Goal: Transaction & Acquisition: Purchase product/service

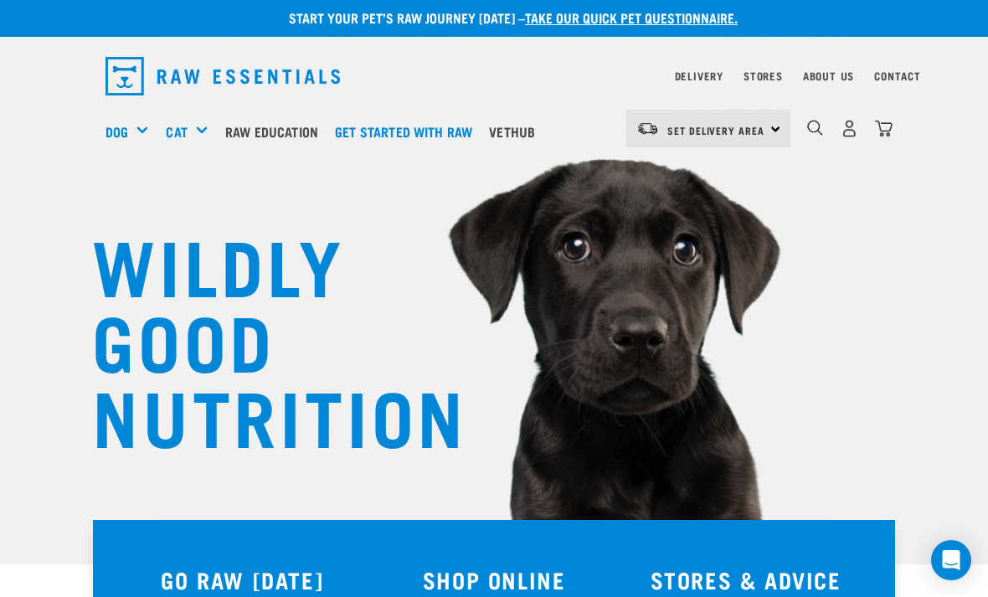
scroll to position [2, 0]
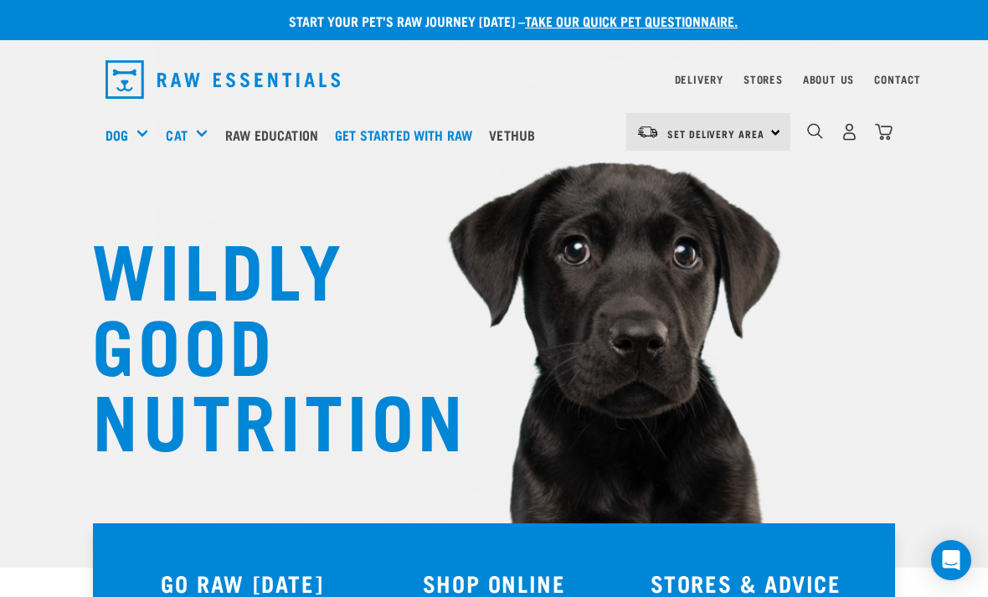
click at [0, 0] on div "Treats" at bounding box center [0, 0] width 0 height 0
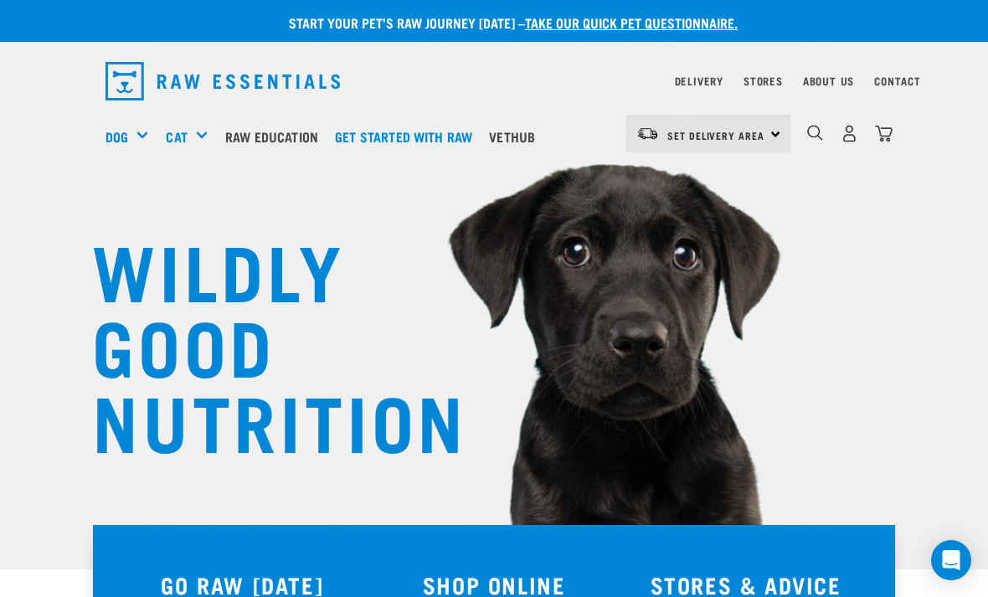
click at [0, 0] on div "Bulk Treats" at bounding box center [0, 0] width 0 height 0
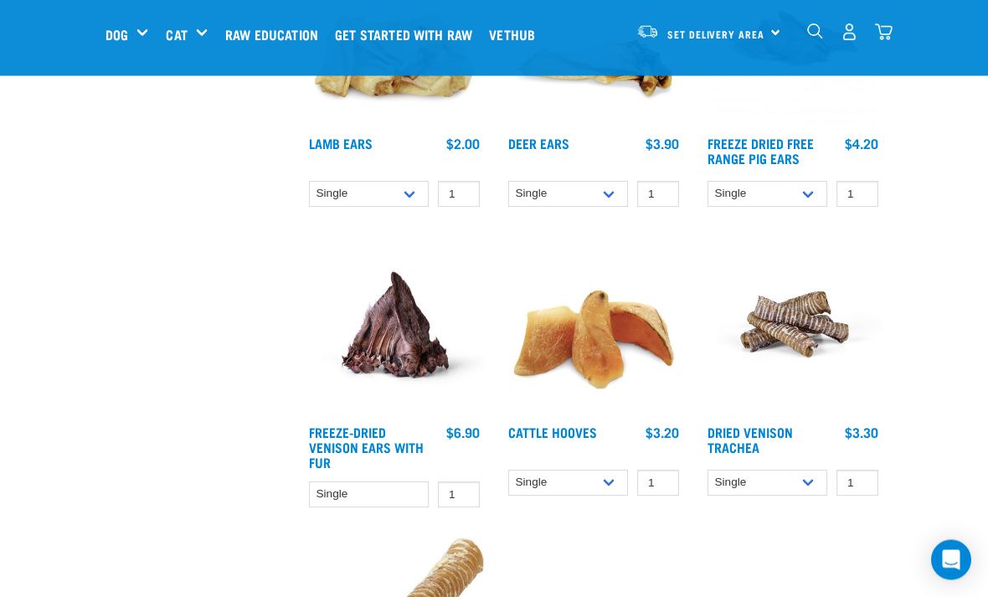
scroll to position [1176, 0]
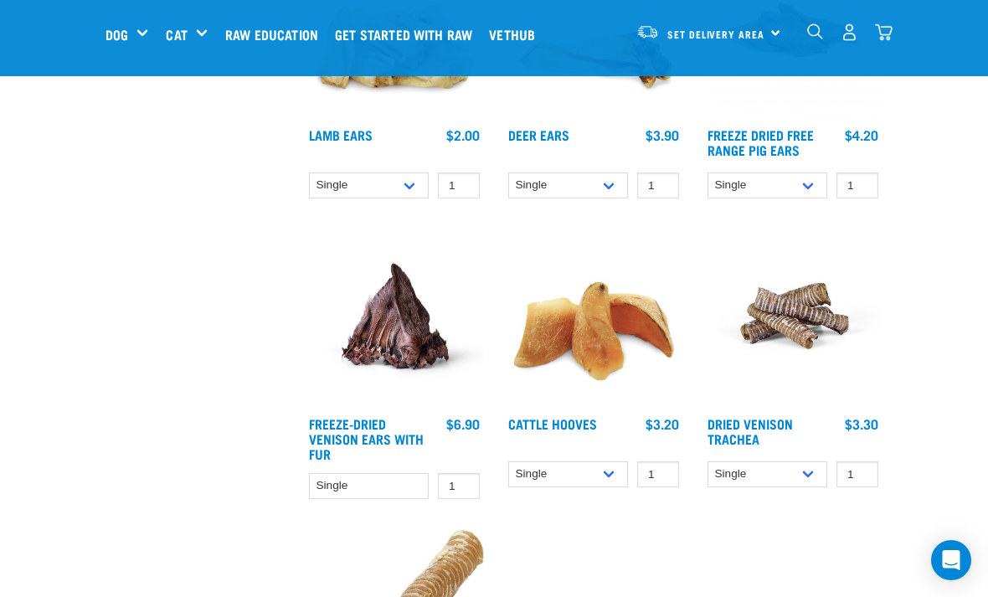
click at [619, 482] on select "Single 10 per pack Bulk (30 pack)" at bounding box center [568, 474] width 120 height 26
click at [620, 481] on select "Single 10 per pack Bulk (30 pack)" at bounding box center [568, 474] width 120 height 26
click at [623, 484] on select "Single 10 per pack Bulk (30 pack)" at bounding box center [568, 474] width 120 height 26
select select "311894"
click at [675, 487] on input "1" at bounding box center [658, 474] width 42 height 26
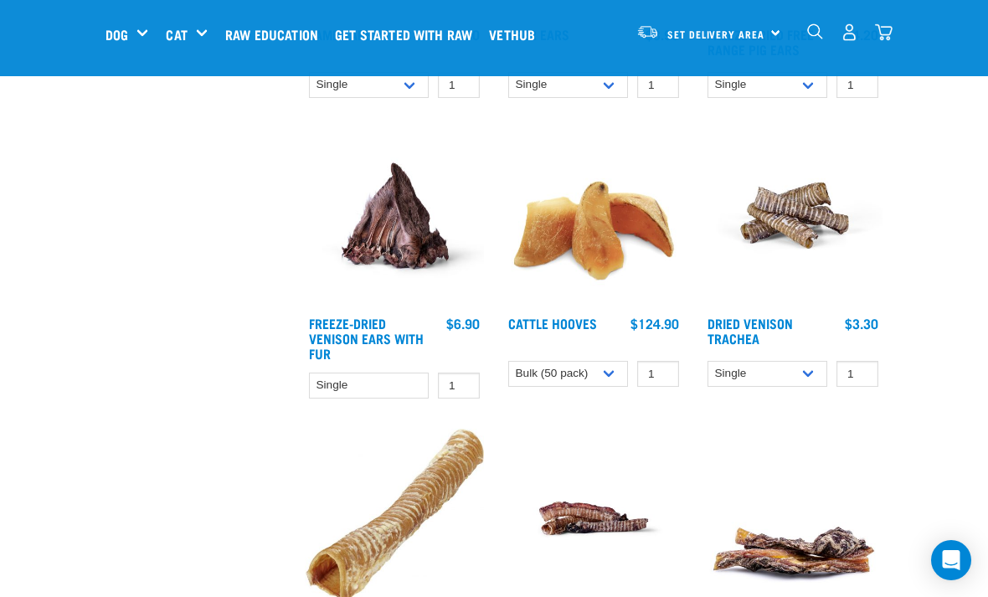
scroll to position [1265, 0]
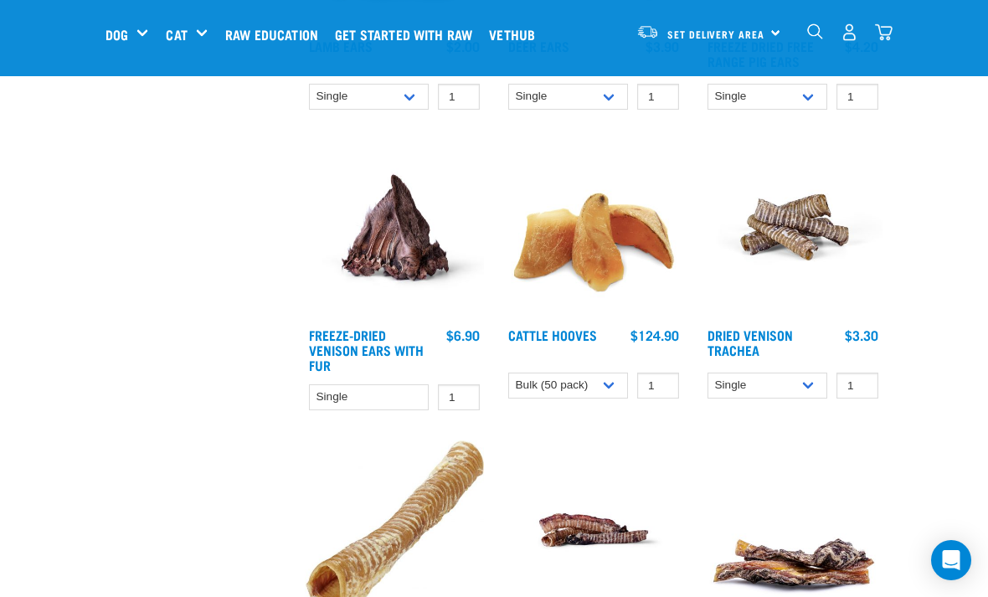
click at [597, 338] on link "Cattle Hooves" at bounding box center [552, 335] width 89 height 8
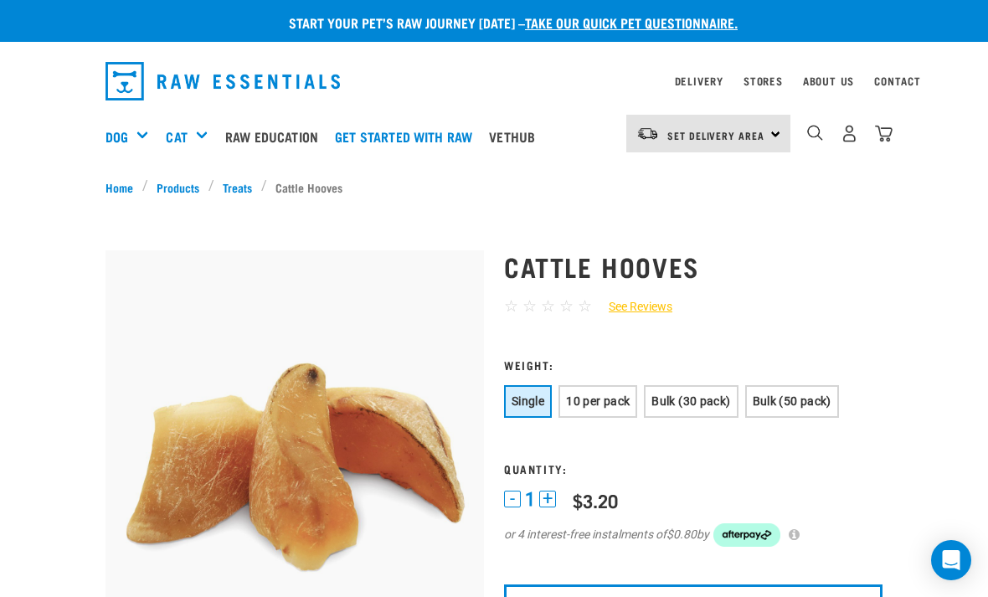
click at [745, 418] on button "Bulk (50 pack)" at bounding box center [792, 401] width 94 height 33
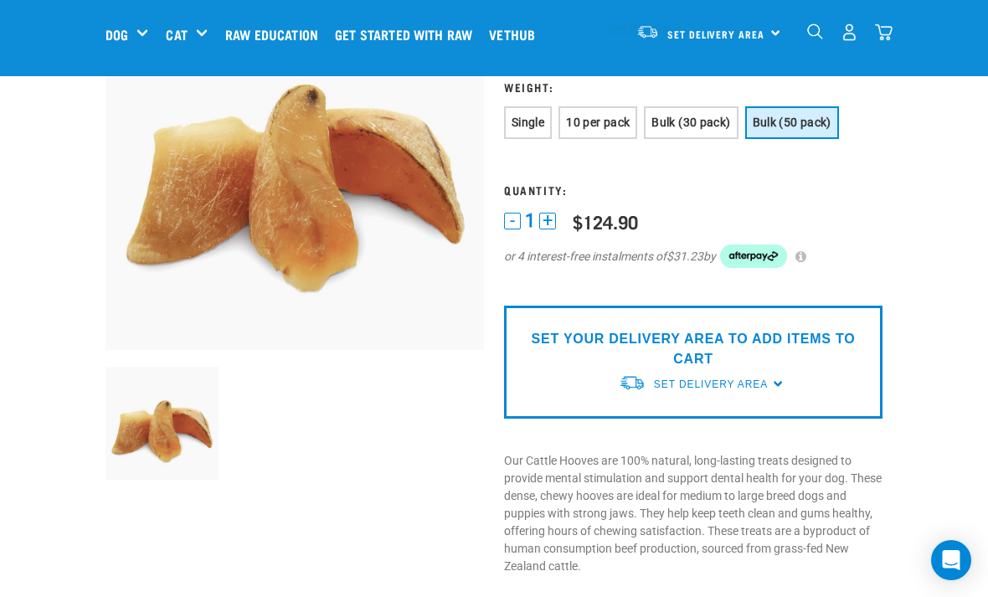
scroll to position [152, 0]
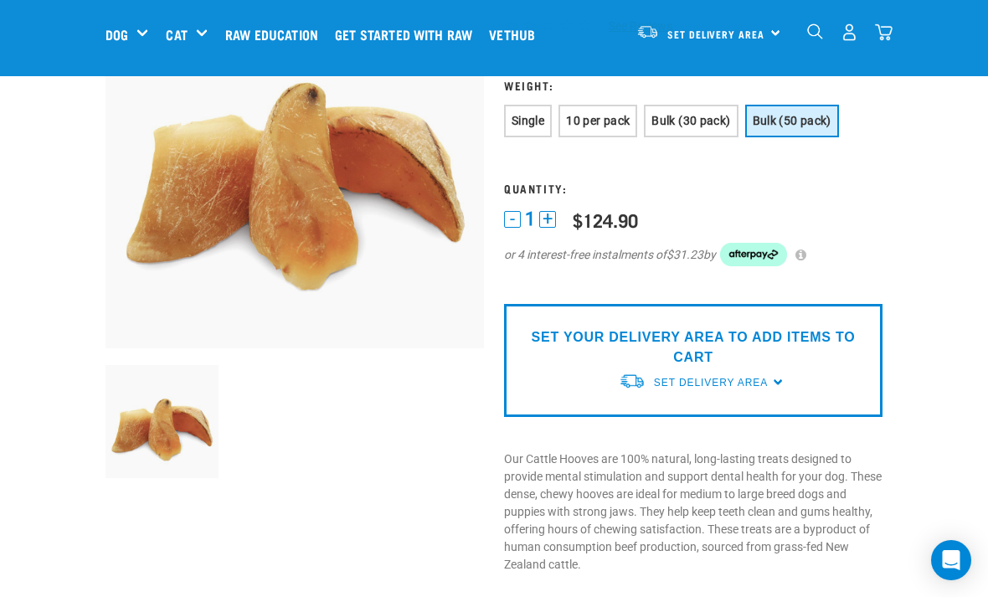
click at [768, 389] on span "Set Delivery Area" at bounding box center [711, 383] width 114 height 12
click at [749, 463] on link "[GEOGRAPHIC_DATA]" at bounding box center [702, 450] width 167 height 28
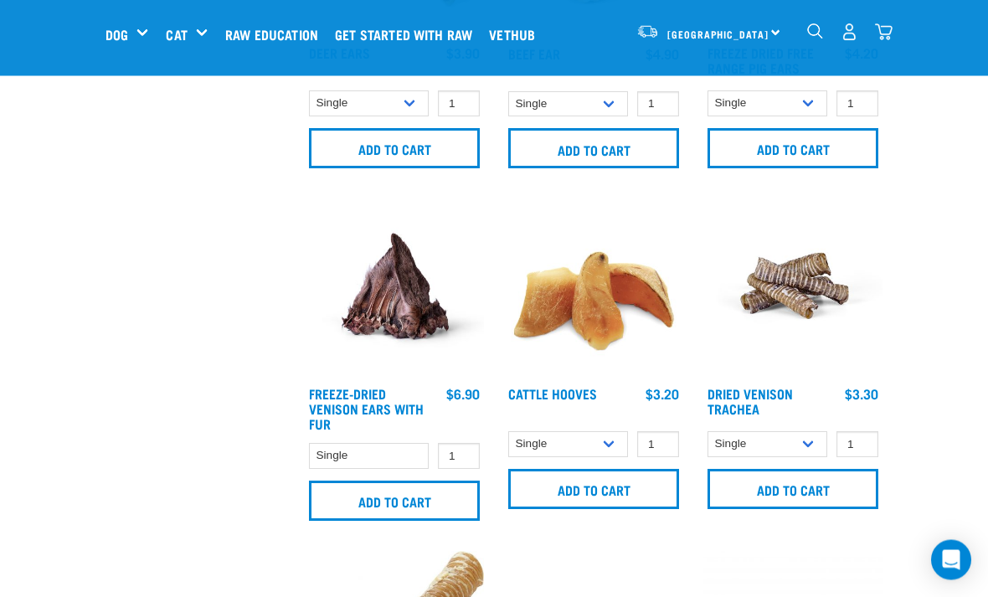
scroll to position [1625, 0]
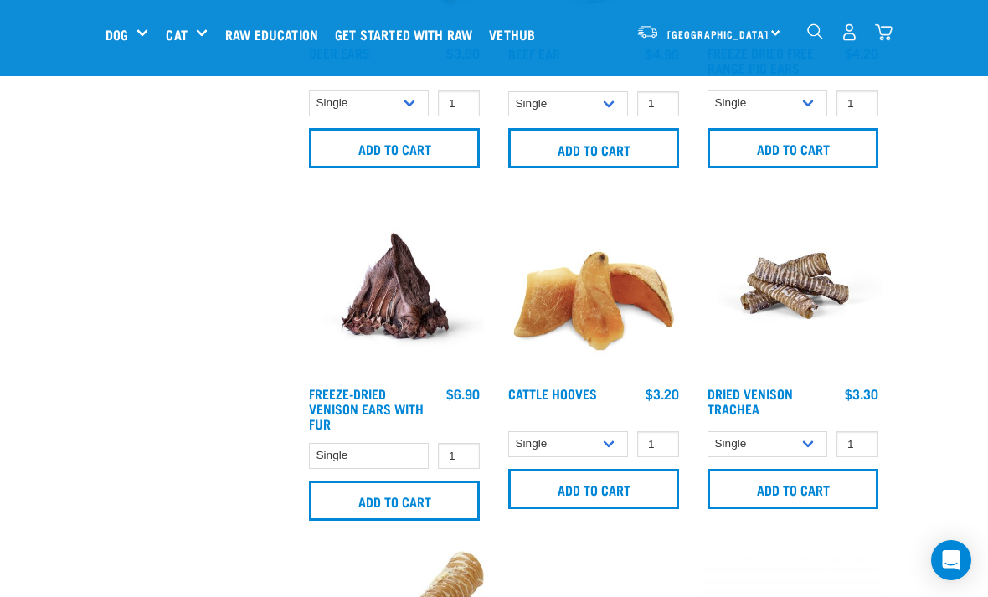
click at [616, 451] on select "Single 10 per pack Bulk (30 pack)" at bounding box center [568, 444] width 120 height 26
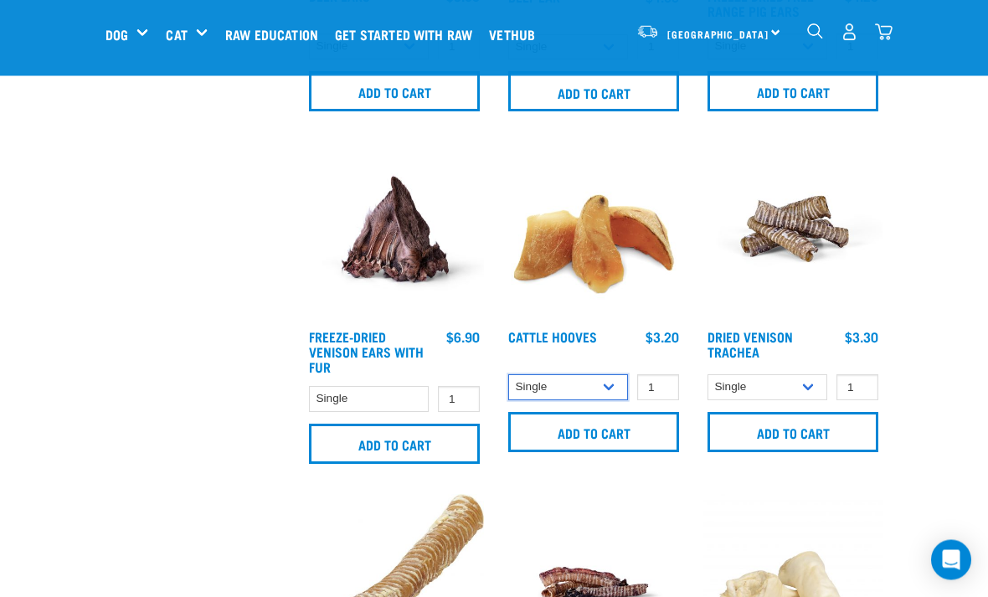
scroll to position [1678, 0]
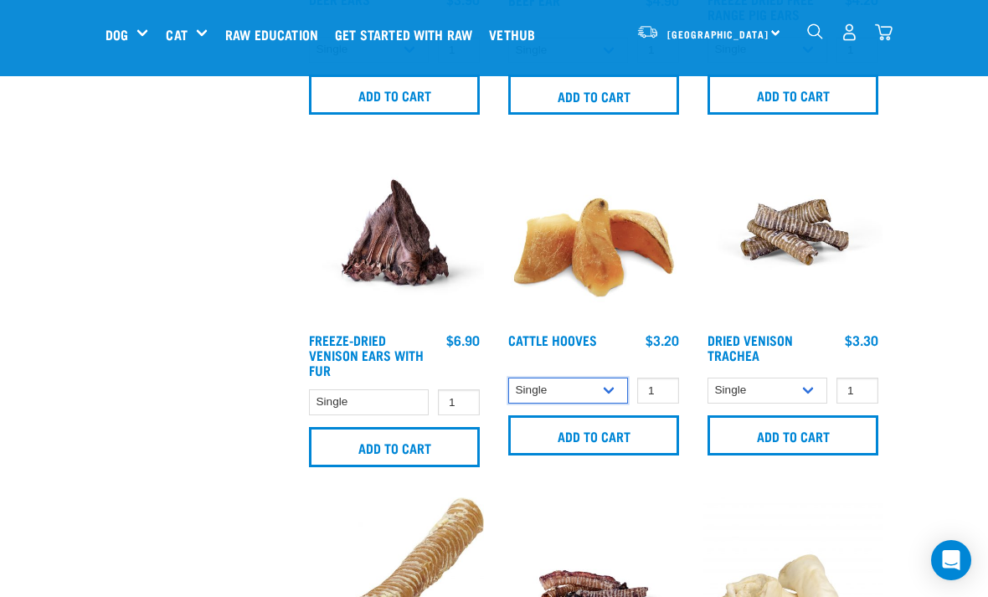
click at [626, 403] on select "Single 10 per pack Bulk (30 pack)" at bounding box center [568, 391] width 120 height 26
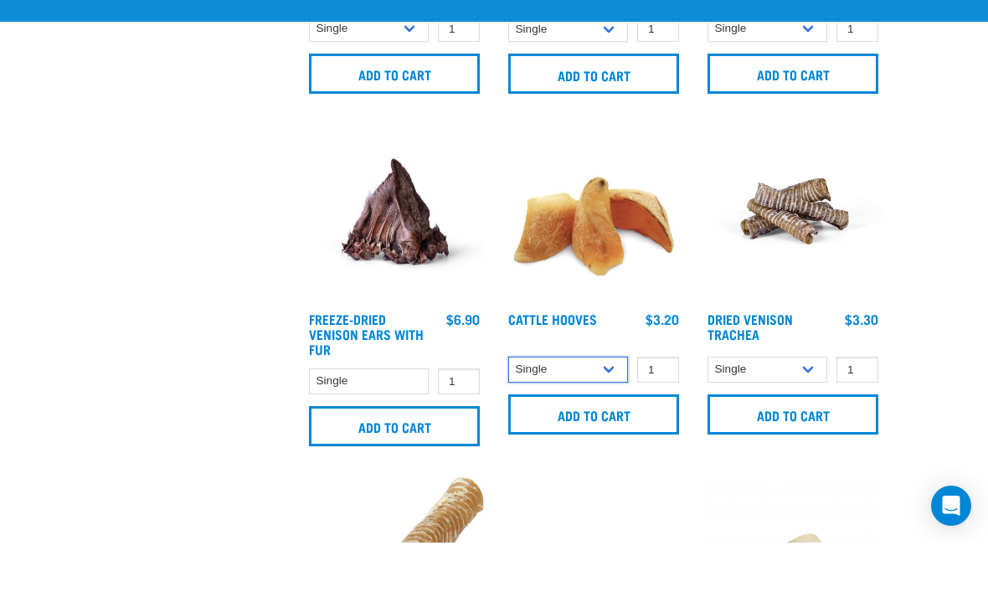
scroll to position [1699, 0]
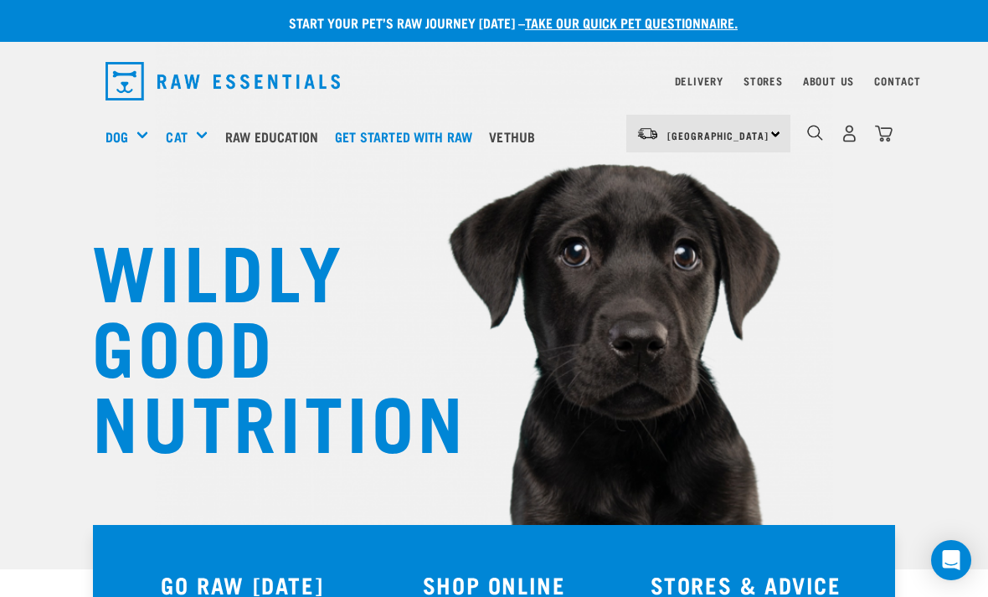
click at [782, 138] on div "South Island North Island South Island" at bounding box center [708, 134] width 164 height 38
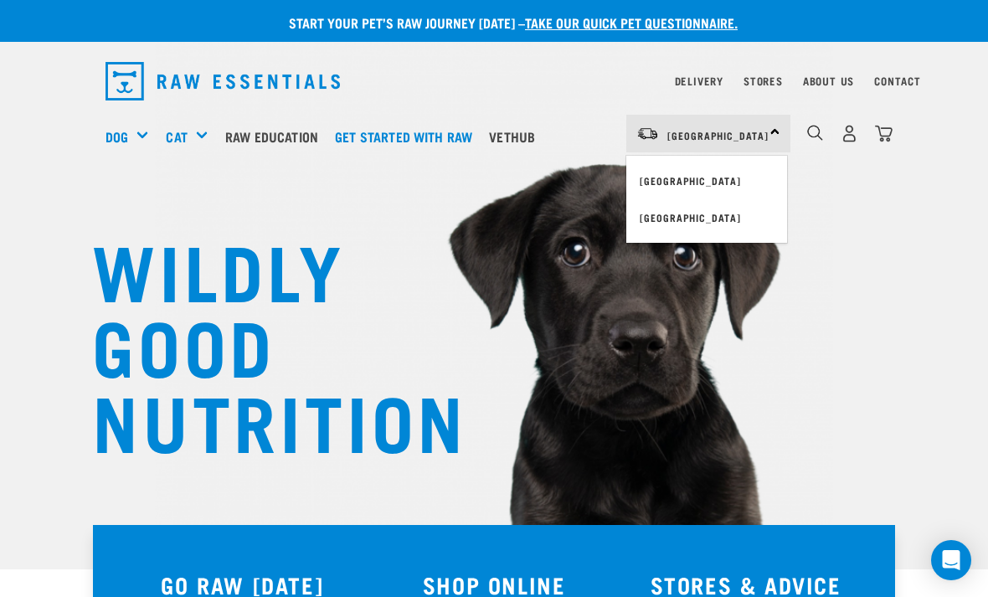
click at [759, 180] on link "[GEOGRAPHIC_DATA]" at bounding box center [706, 180] width 161 height 37
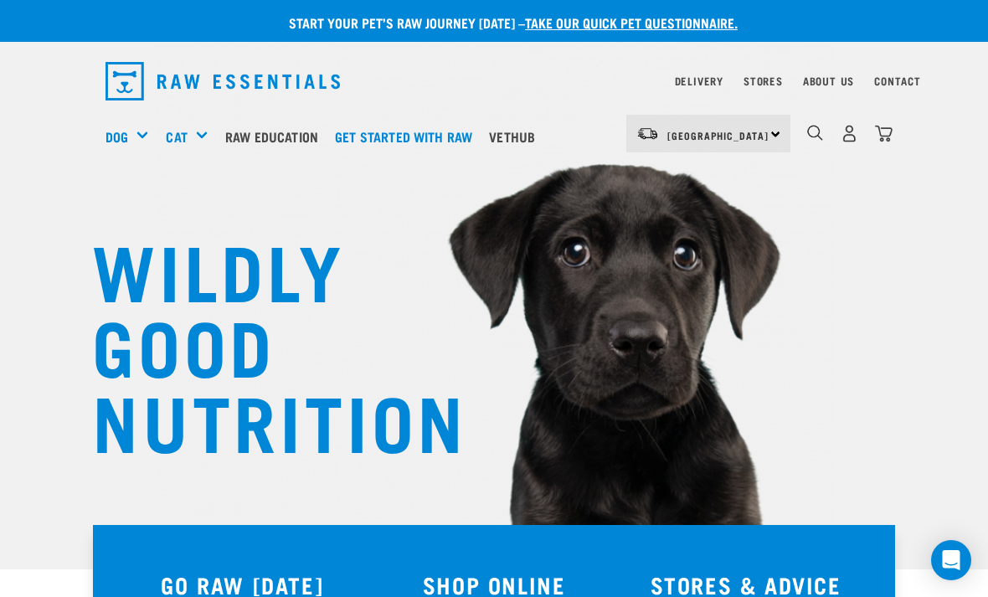
click at [785, 137] on div "South Island North Island South Island" at bounding box center [708, 134] width 164 height 38
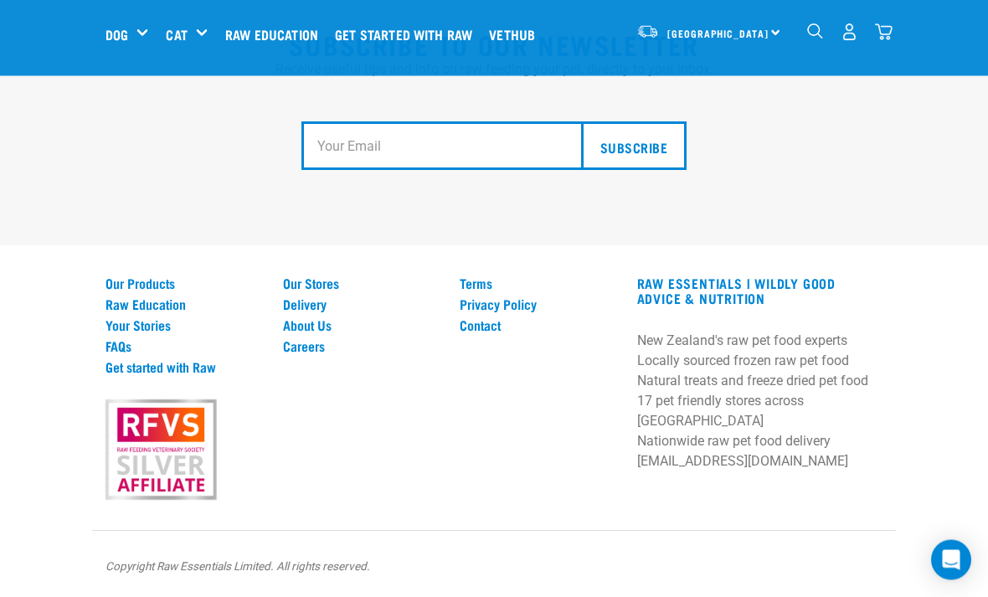
scroll to position [3152, 0]
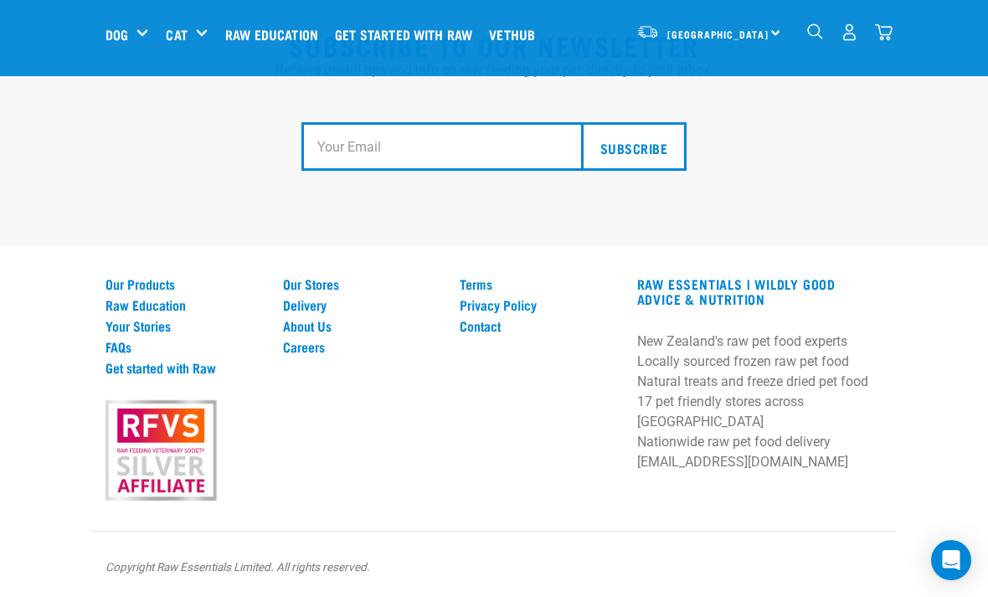
click at [116, 291] on link "Our Products" at bounding box center [184, 283] width 157 height 15
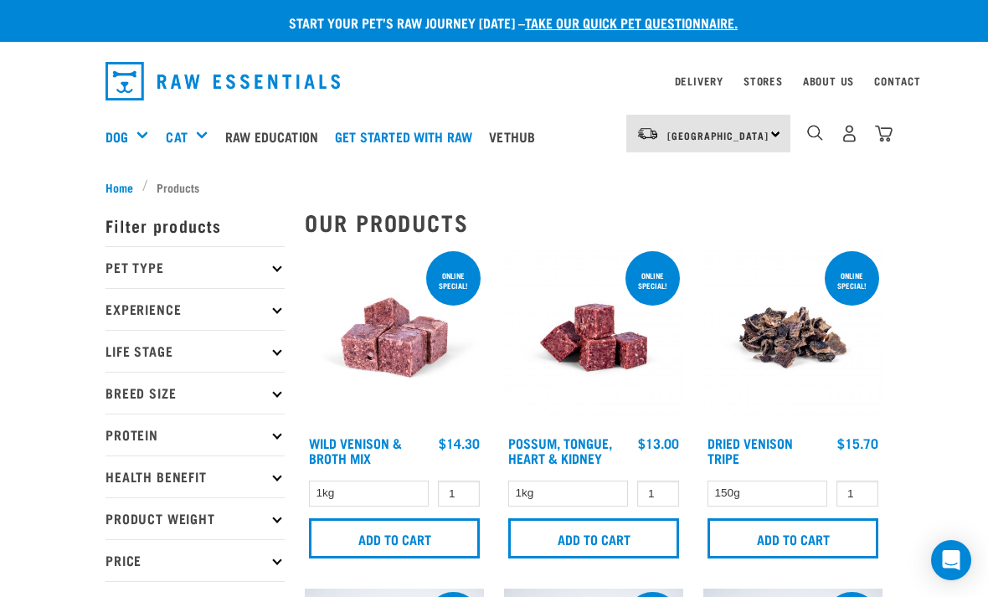
click at [0, 0] on div "Bulk Treats" at bounding box center [0, 0] width 0 height 0
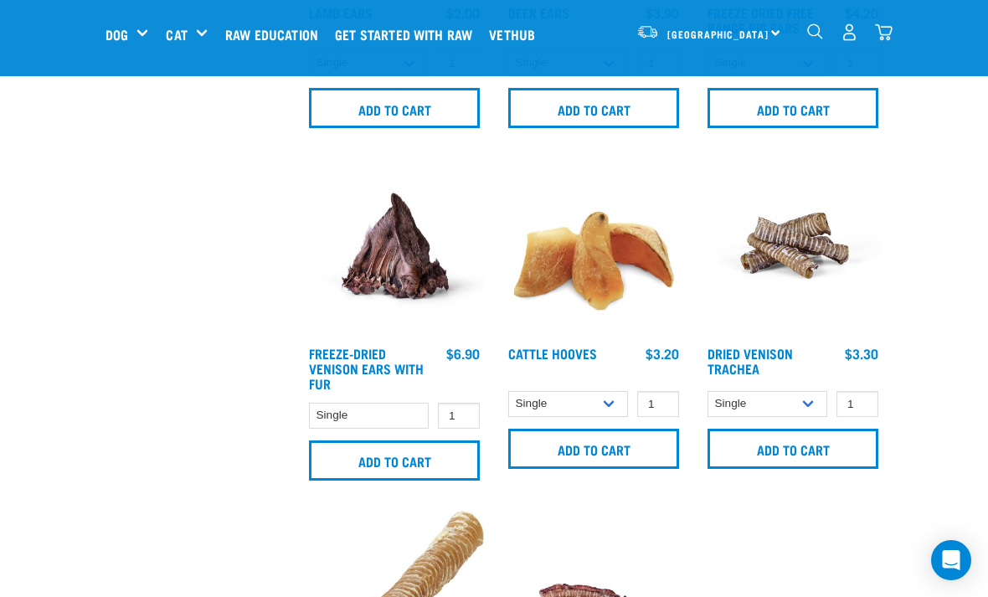
scroll to position [1349, 0]
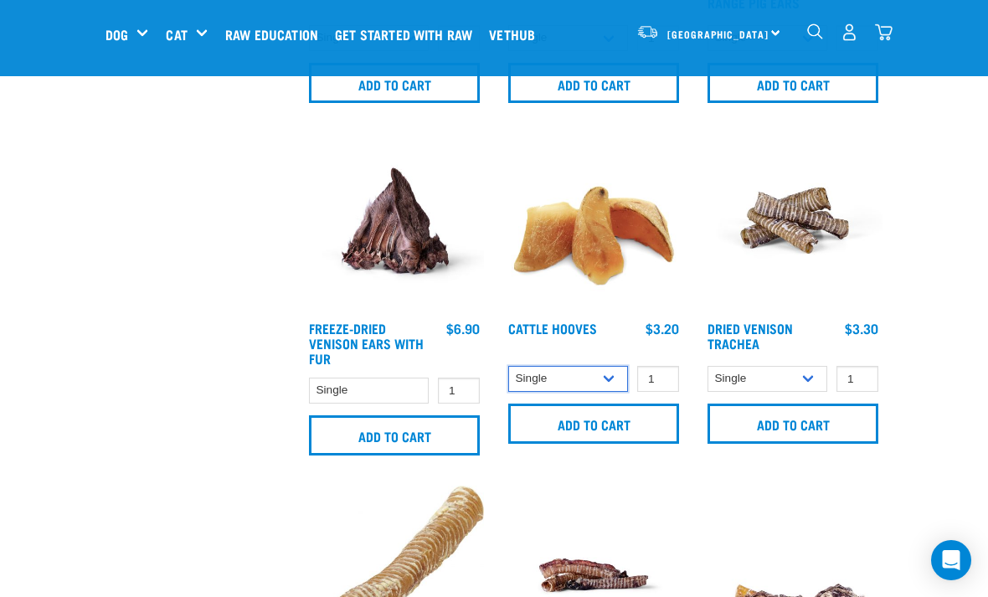
click at [617, 389] on select "Single 10 per pack Bulk (30 pack)" at bounding box center [568, 379] width 120 height 26
select select "311894"
click at [647, 430] on input "Add to cart" at bounding box center [593, 424] width 171 height 40
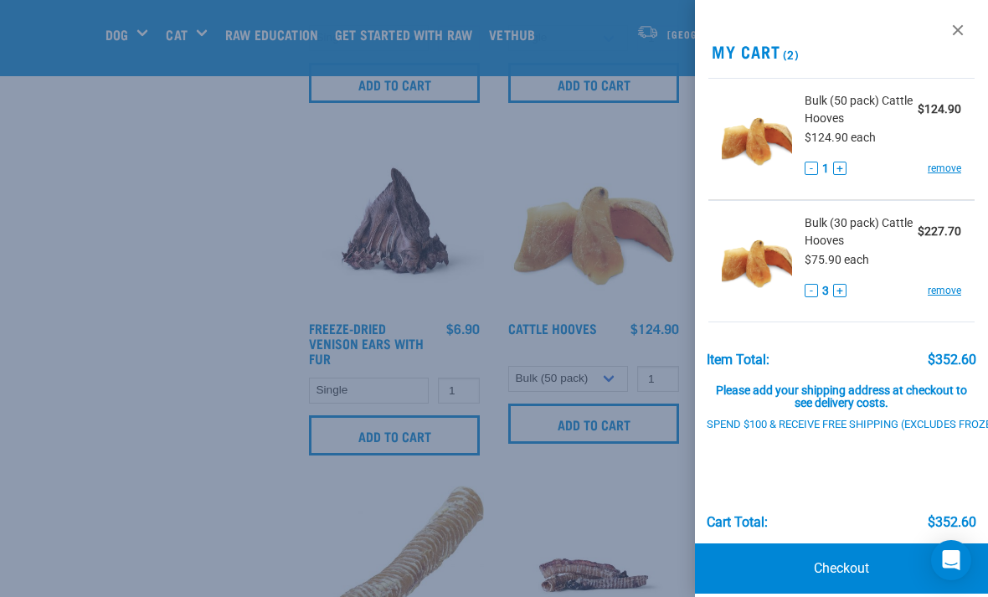
click at [946, 287] on link "remove" at bounding box center [945, 290] width 34 height 15
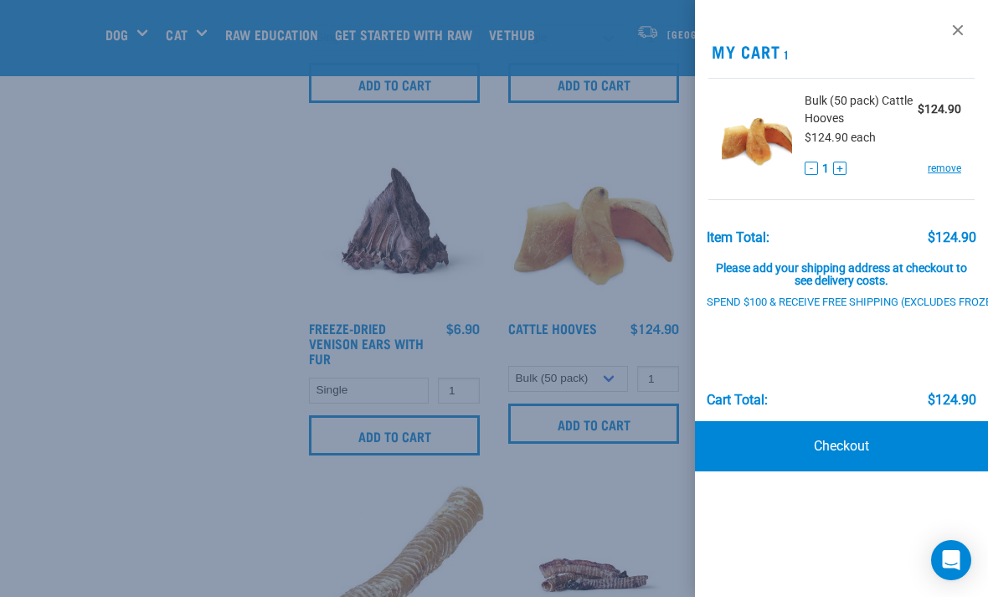
click at [859, 443] on link "Checkout" at bounding box center [841, 446] width 293 height 50
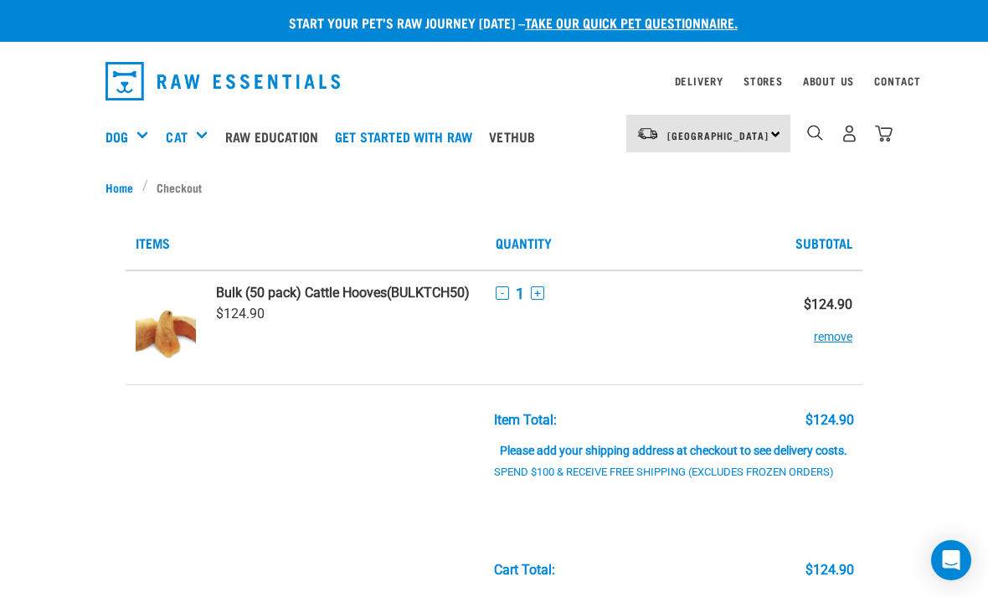
click at [776, 135] on div "North Island North Island South Island" at bounding box center [708, 134] width 164 height 38
click at [741, 214] on link "[GEOGRAPHIC_DATA]" at bounding box center [706, 217] width 161 height 37
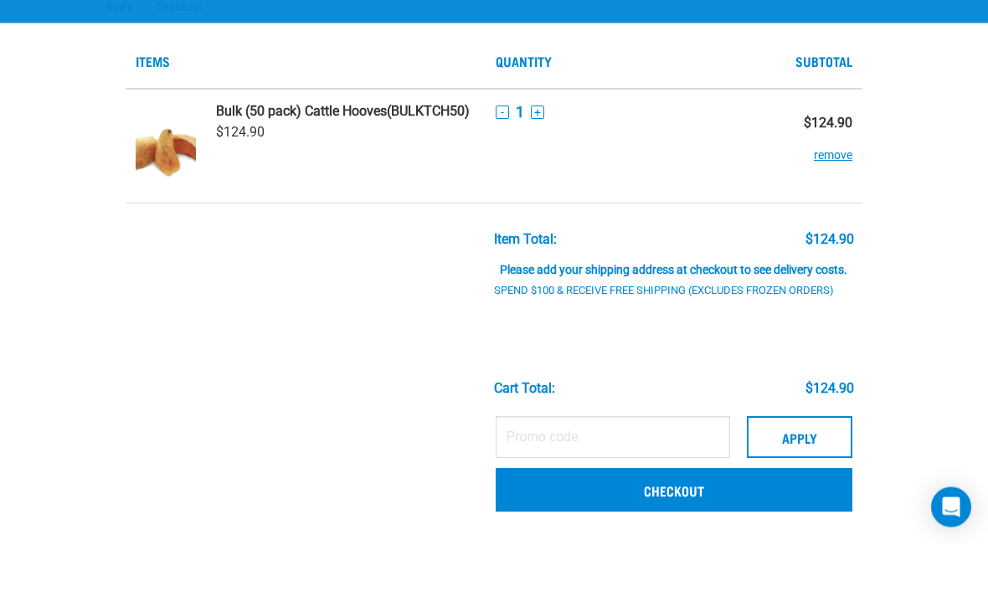
scroll to position [54, 0]
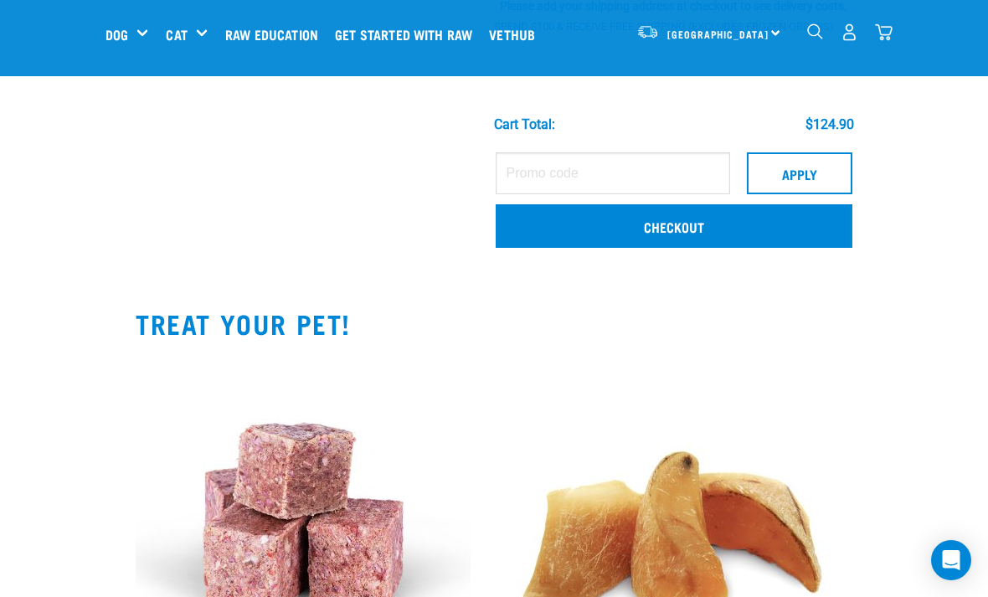
click at [940, 224] on div "Start your pet’s raw journey [DATE] – take our quick pet questionnaire. Deliver…" at bounding box center [494, 534] width 988 height 1703
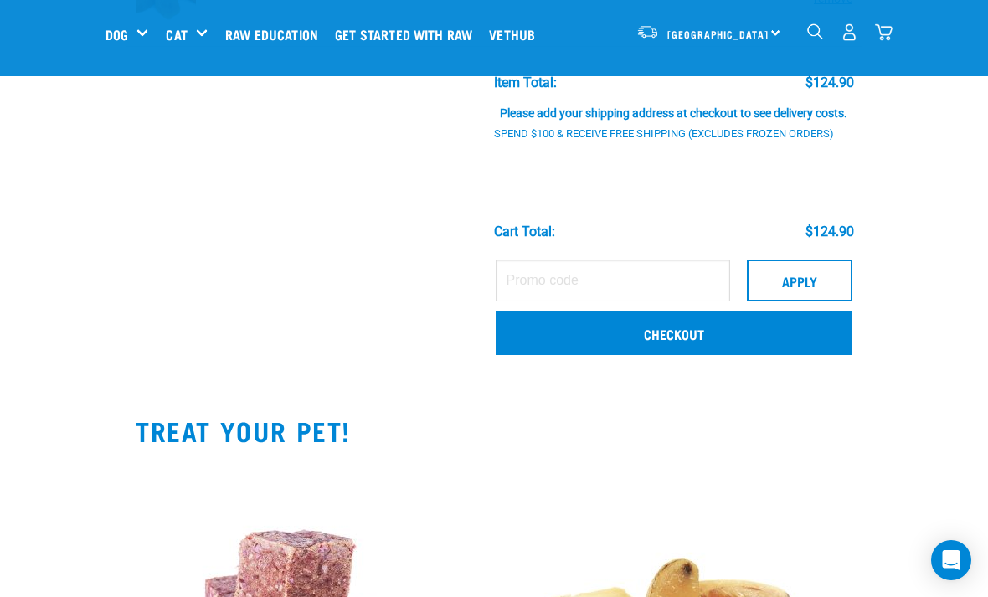
scroll to position [214, 0]
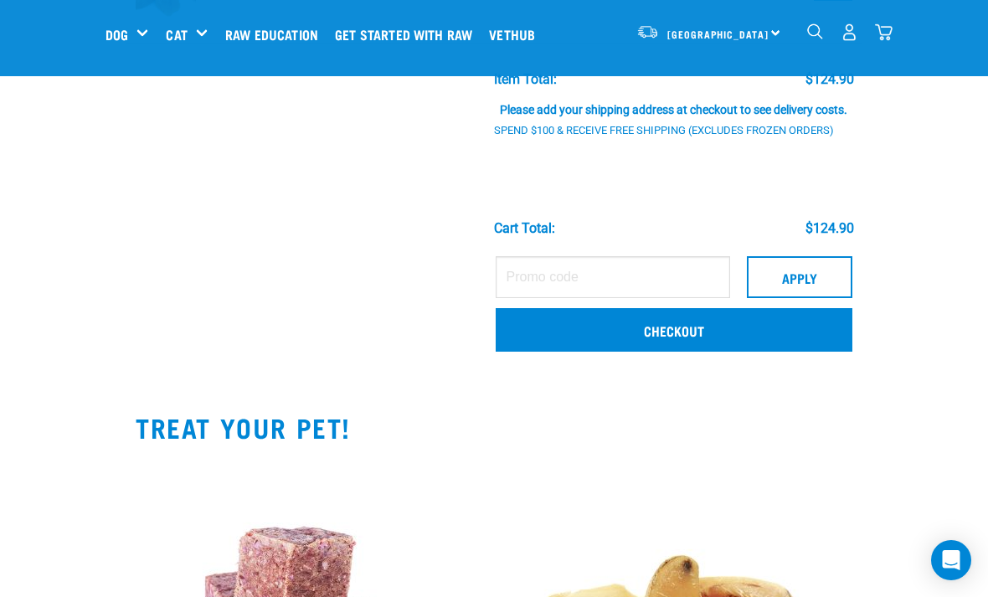
click at [743, 343] on link "Checkout" at bounding box center [674, 330] width 357 height 44
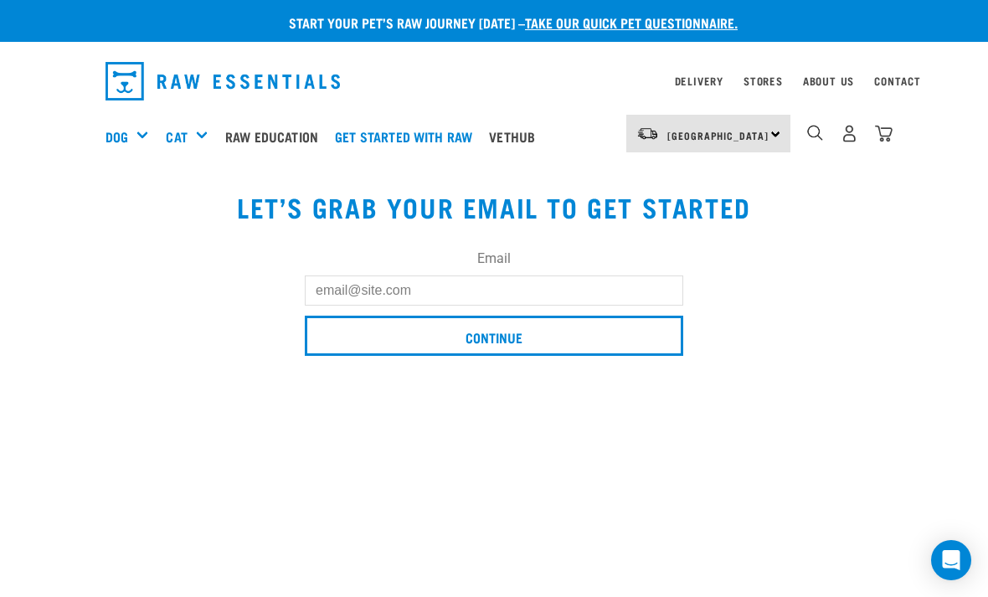
click at [672, 281] on input "Email" at bounding box center [494, 291] width 379 height 30
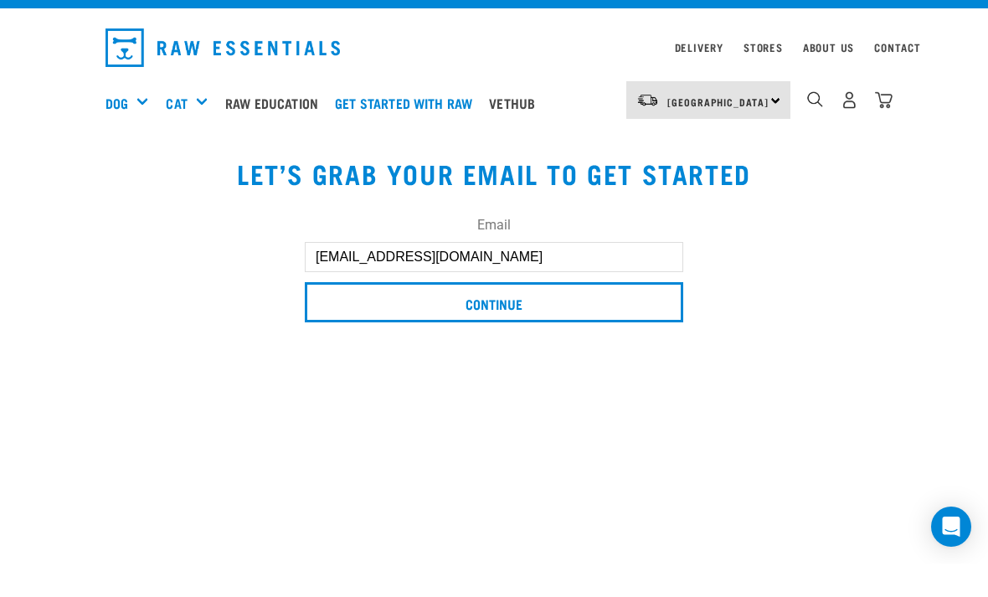
scroll to position [34, 0]
type input "Muzza7mm@icloud.com"
click at [640, 301] on input "Continue" at bounding box center [494, 302] width 379 height 40
